Goal: Task Accomplishment & Management: Complete application form

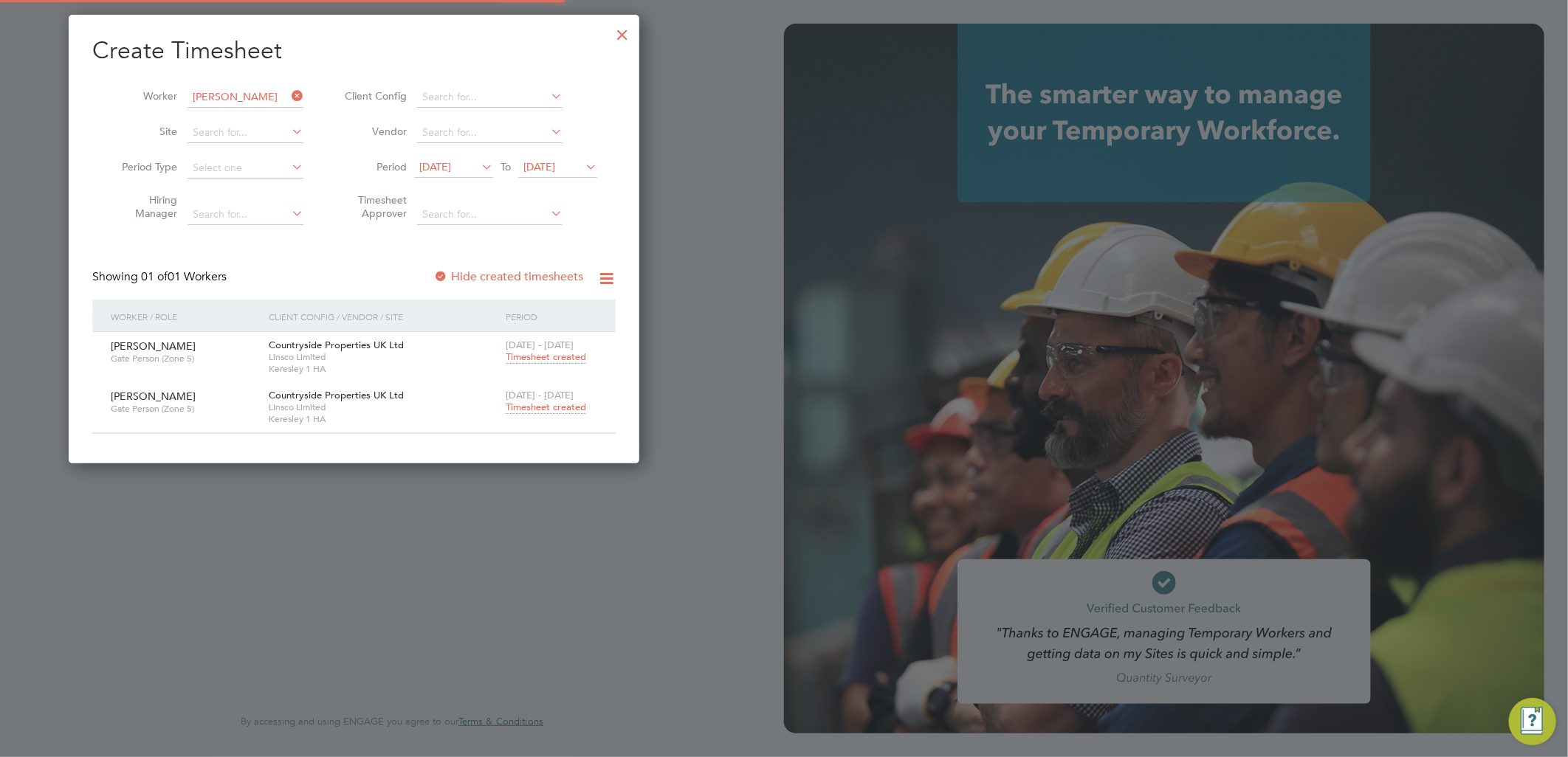
type input "[EMAIL_ADDRESS][PERSON_NAME][DOMAIN_NAME]"
click at [623, 34] on div at bounding box center [622, 31] width 27 height 27
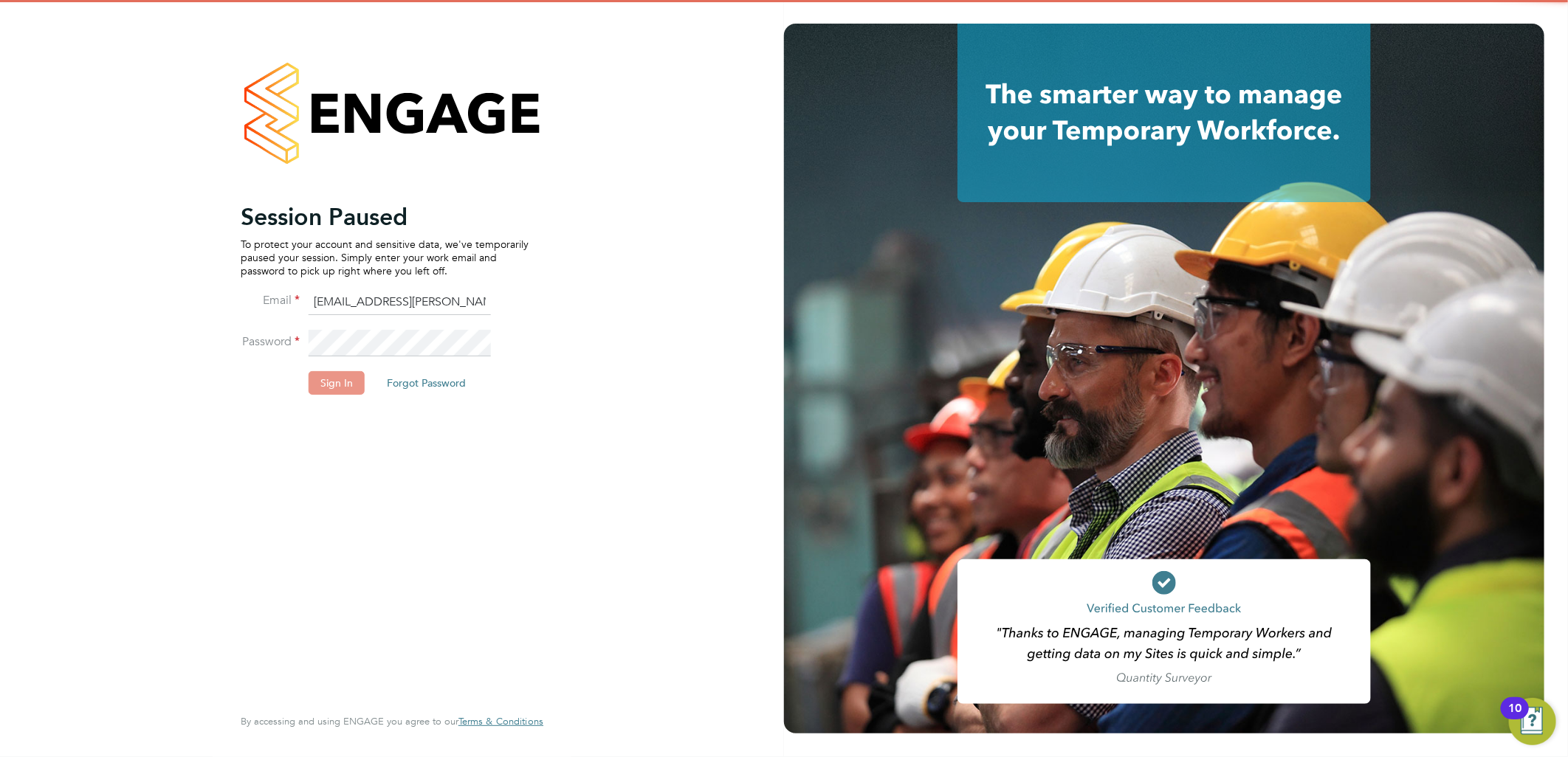
click at [318, 382] on button "Sign In" at bounding box center [337, 383] width 56 height 23
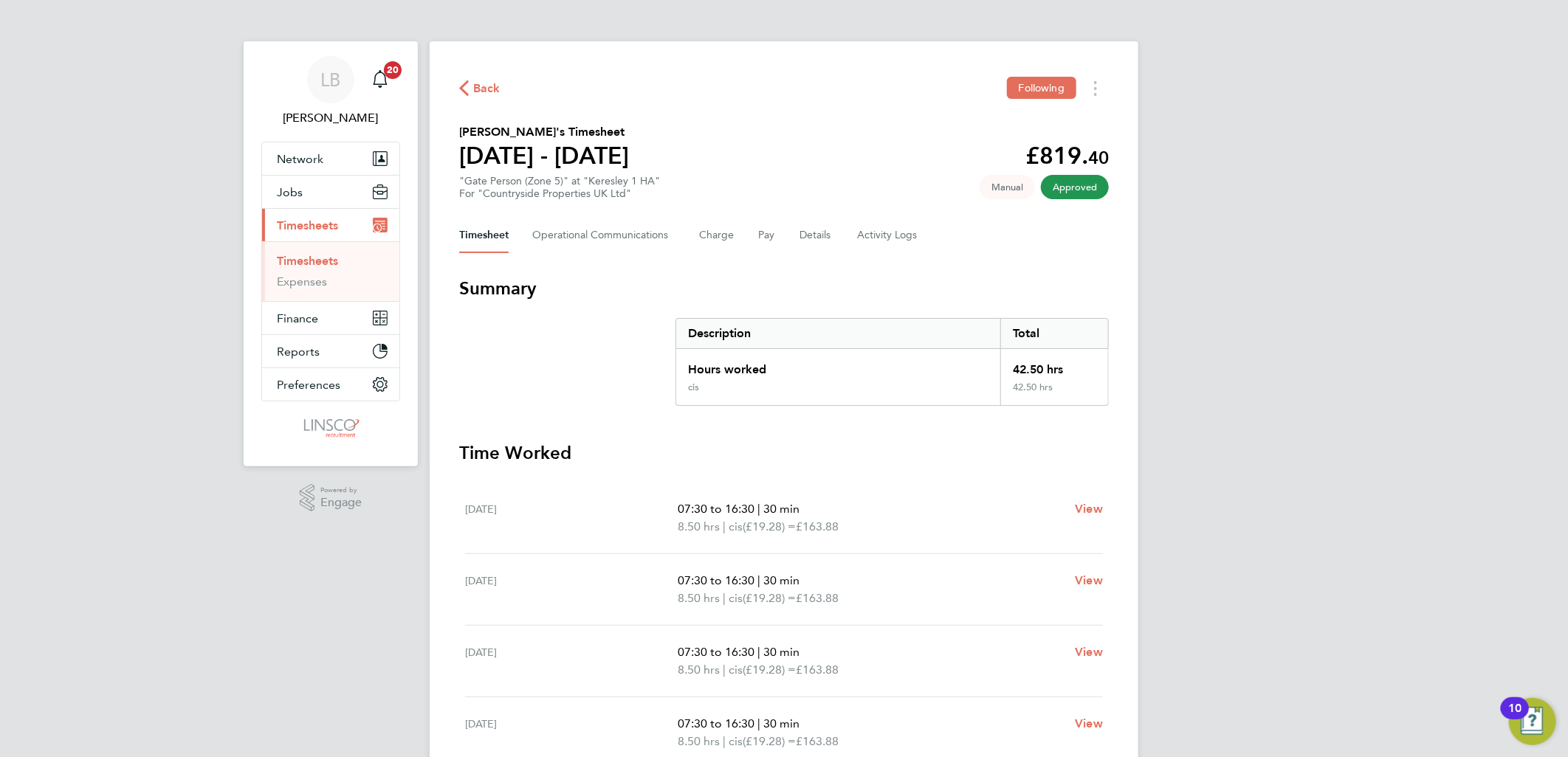
click at [478, 82] on span "Back" at bounding box center [487, 88] width 27 height 18
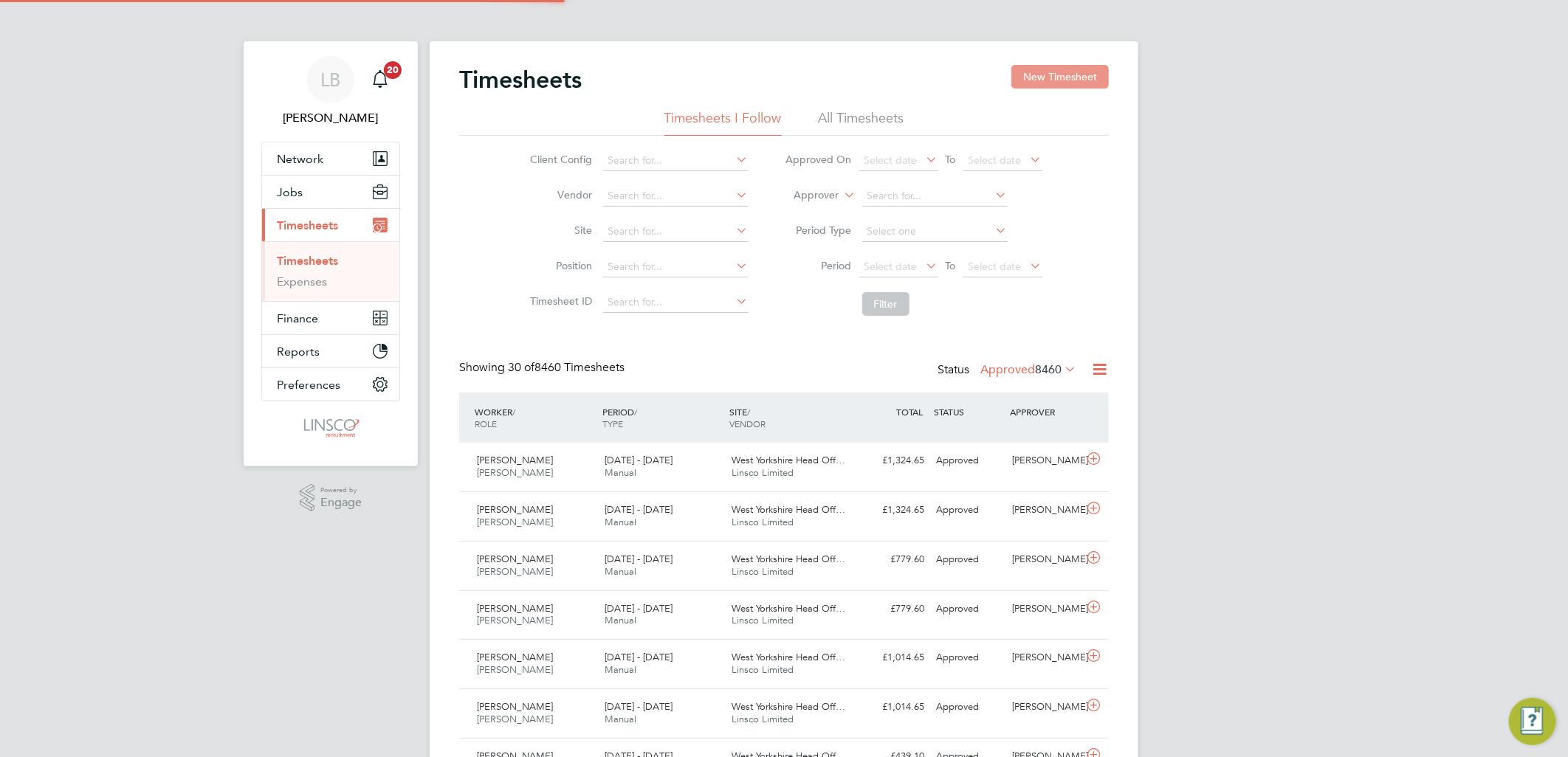
click at [1043, 65] on button "New Timesheet" at bounding box center [1059, 77] width 98 height 23
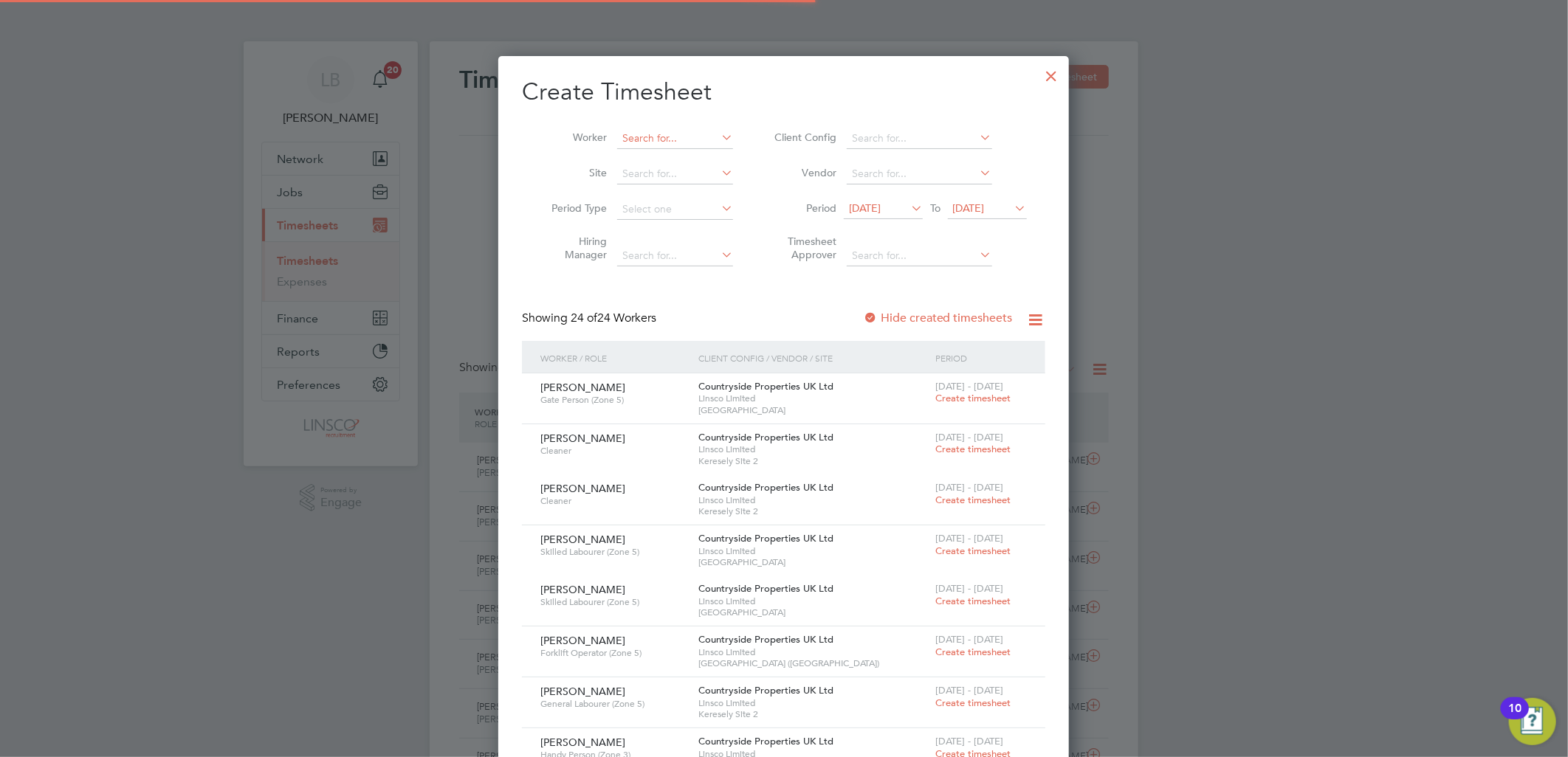
click at [684, 136] on input at bounding box center [675, 138] width 116 height 20
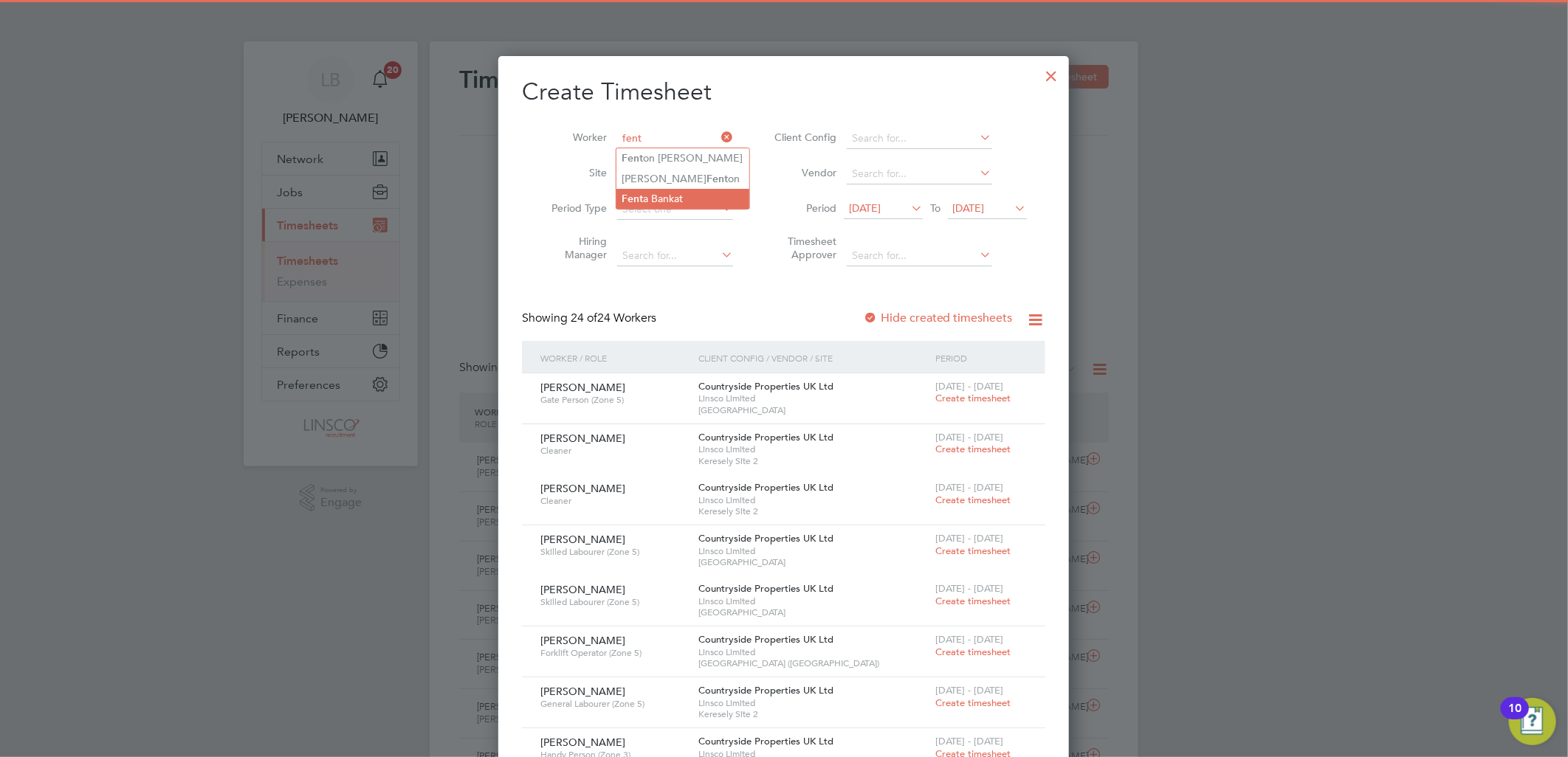
click at [695, 194] on li "Fent a Bankat" at bounding box center [683, 199] width 133 height 20
type input "[PERSON_NAME]"
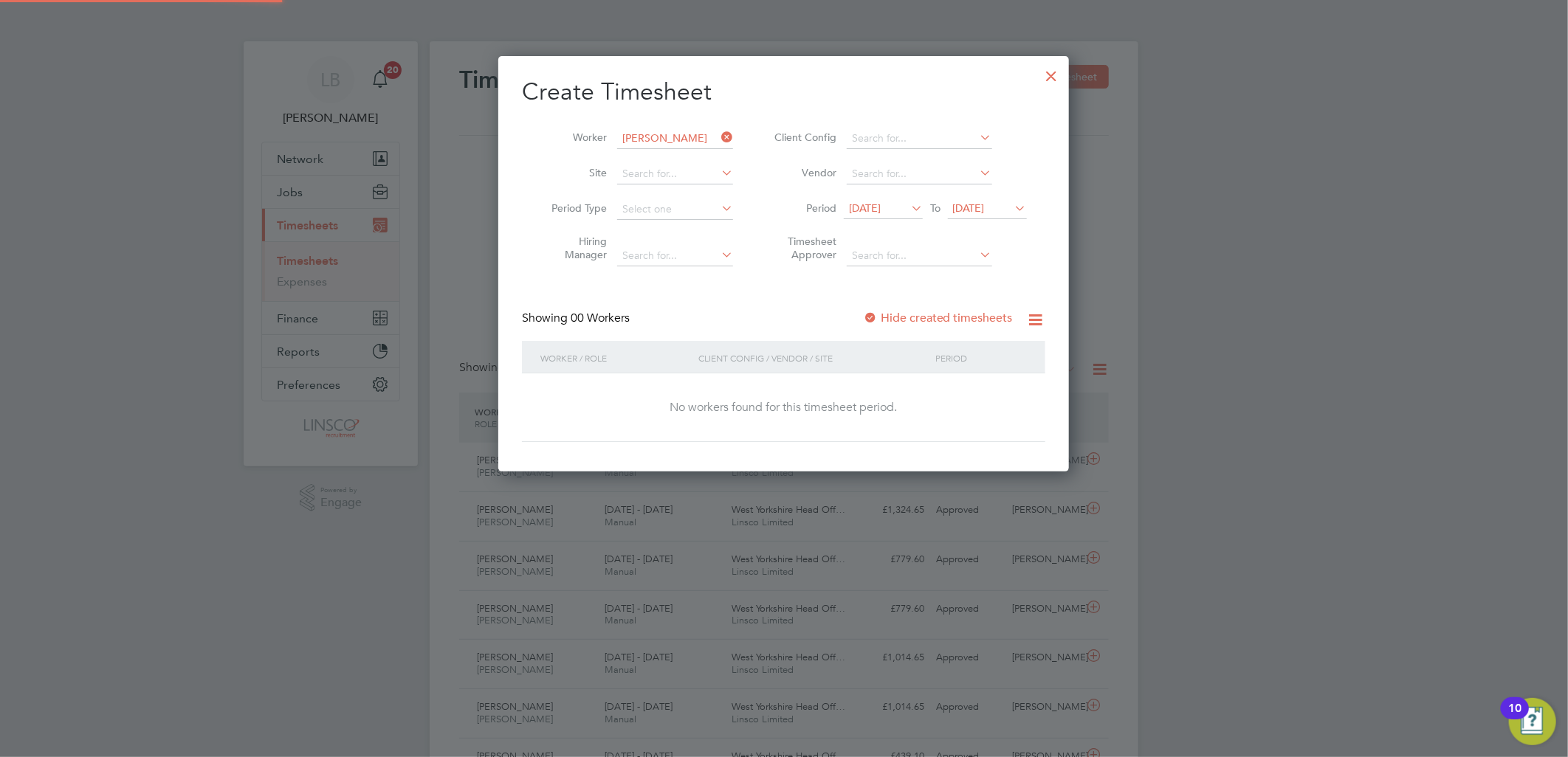
click at [952, 318] on label "Hide created timesheets" at bounding box center [938, 318] width 150 height 15
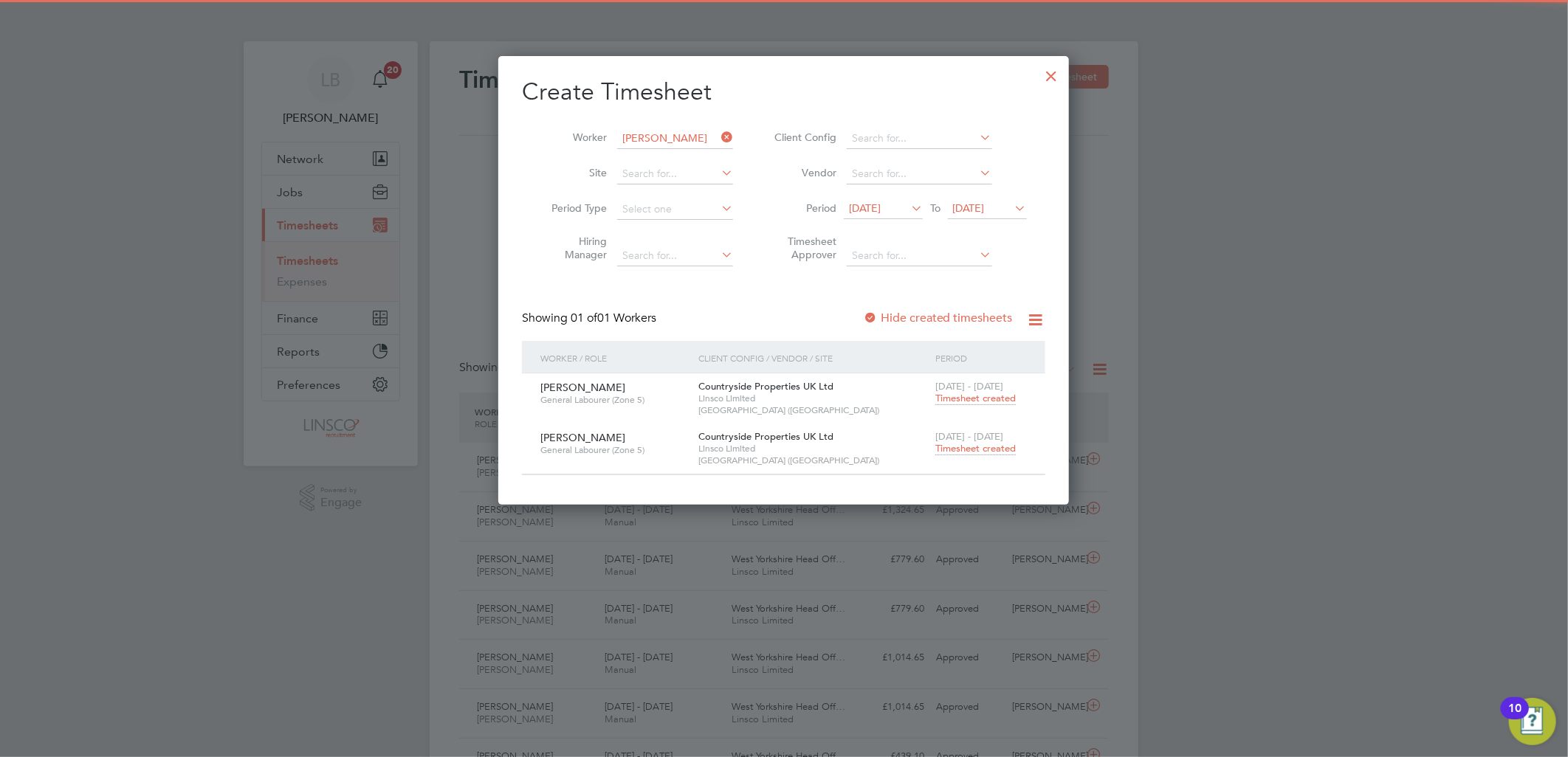
click at [975, 446] on span "Timesheet created" at bounding box center [975, 448] width 80 height 13
